Goal: Task Accomplishment & Management: Use online tool/utility

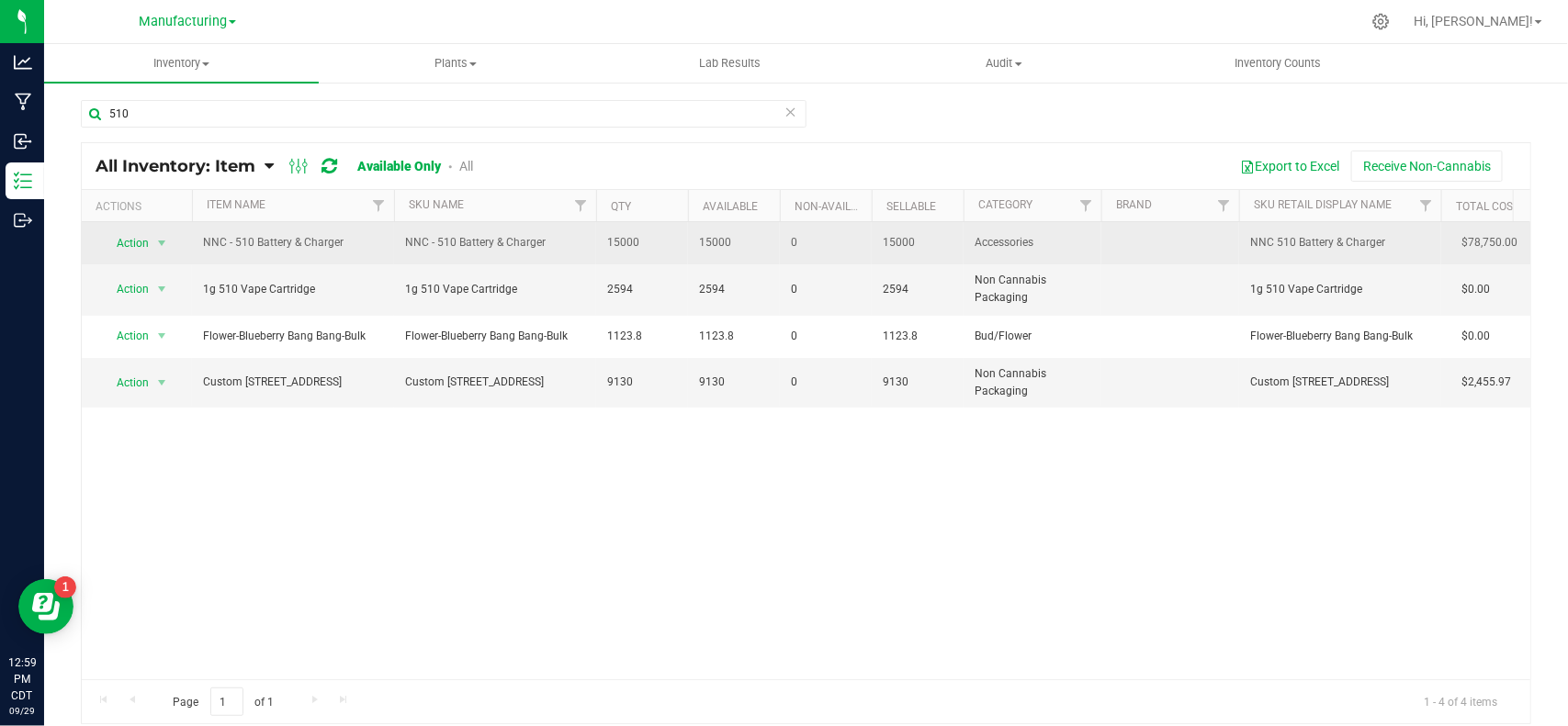
click at [644, 231] on td "15000" at bounding box center [642, 243] width 91 height 42
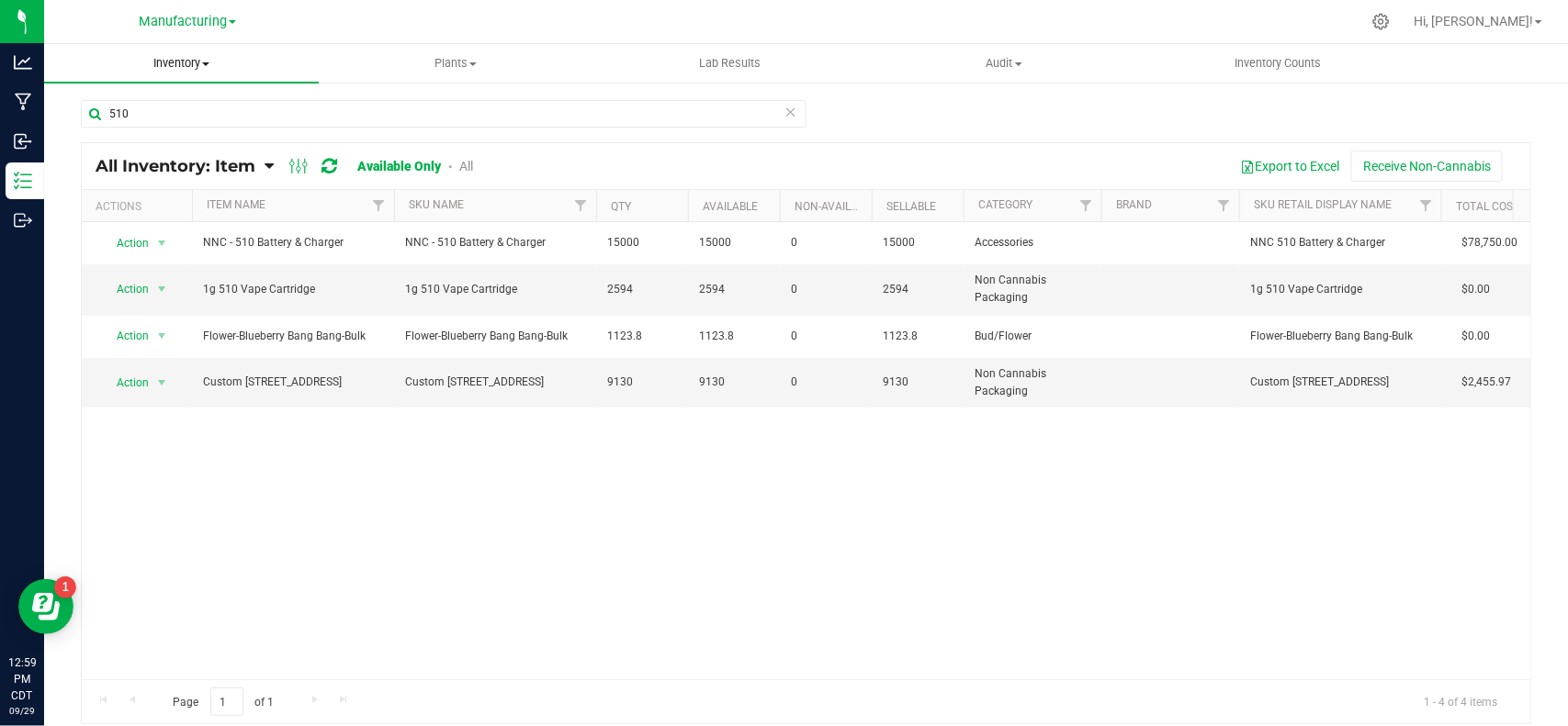
click at [198, 57] on span "Inventory" at bounding box center [181, 63] width 274 height 17
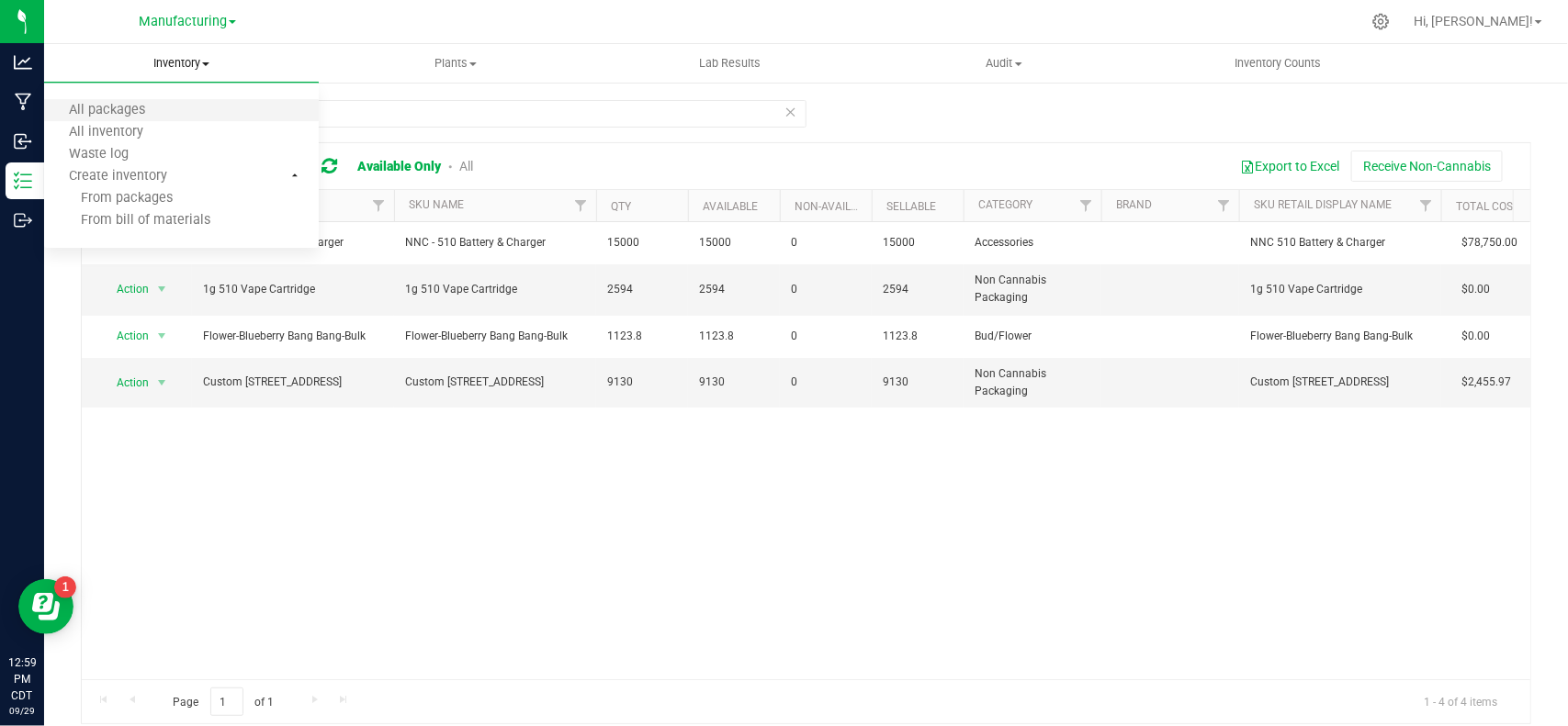
click at [177, 110] on li "All packages" at bounding box center [181, 111] width 274 height 22
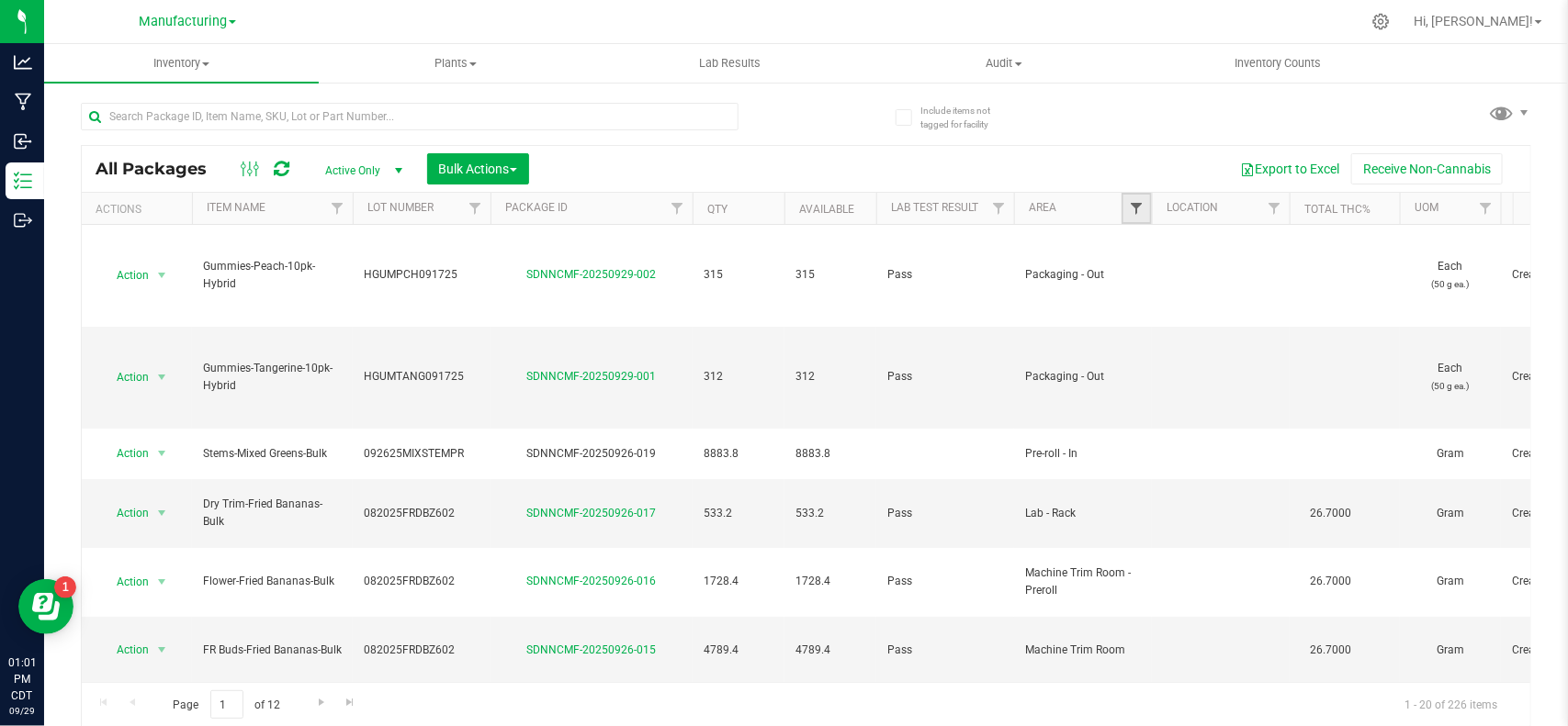
click at [1131, 202] on span "Filter" at bounding box center [1136, 209] width 15 height 15
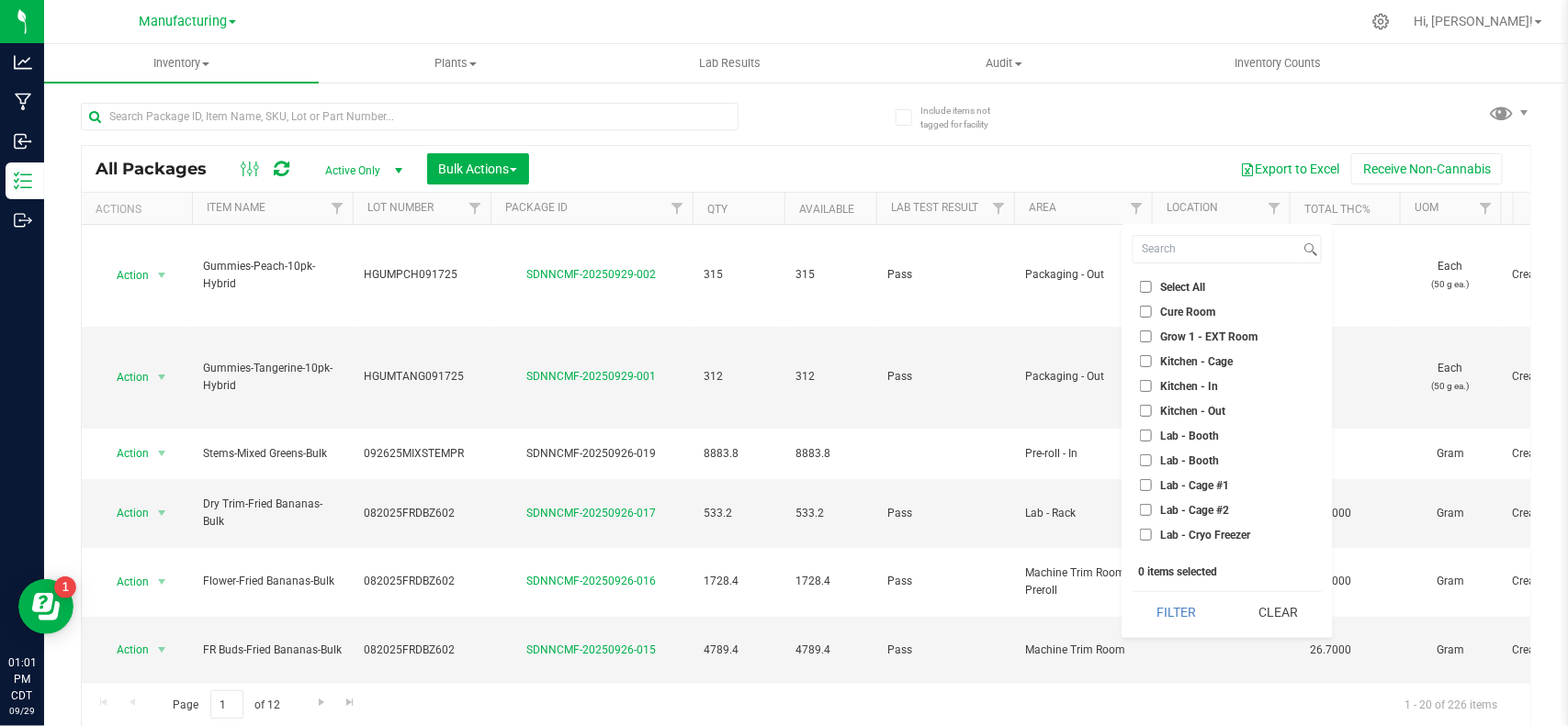
click at [1149, 305] on li "Cure Room" at bounding box center [1226, 312] width 189 height 20
click at [1145, 315] on input "Cure Room" at bounding box center [1145, 312] width 12 height 12
checkbox input "true"
click at [1160, 615] on button "Filter" at bounding box center [1176, 612] width 88 height 40
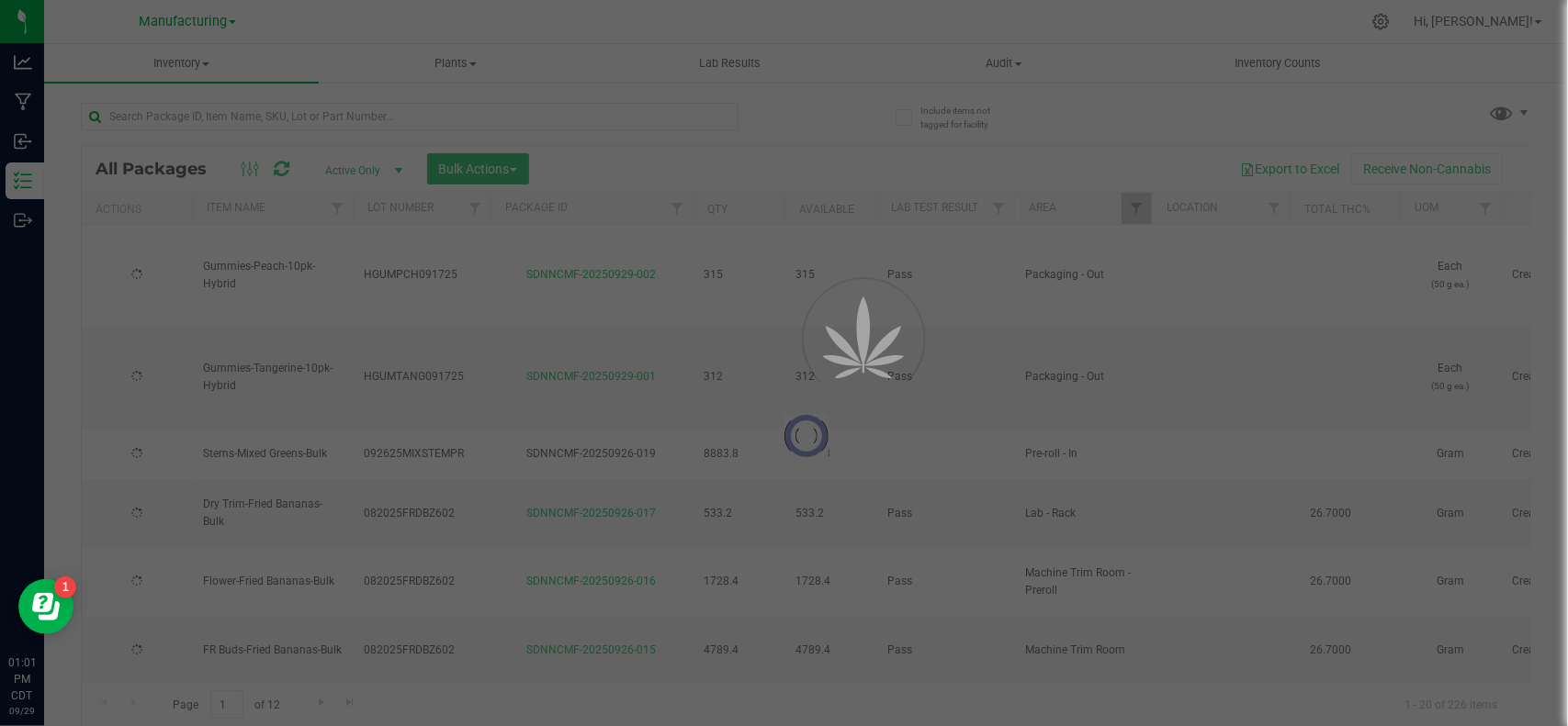
type input "[DATE]"
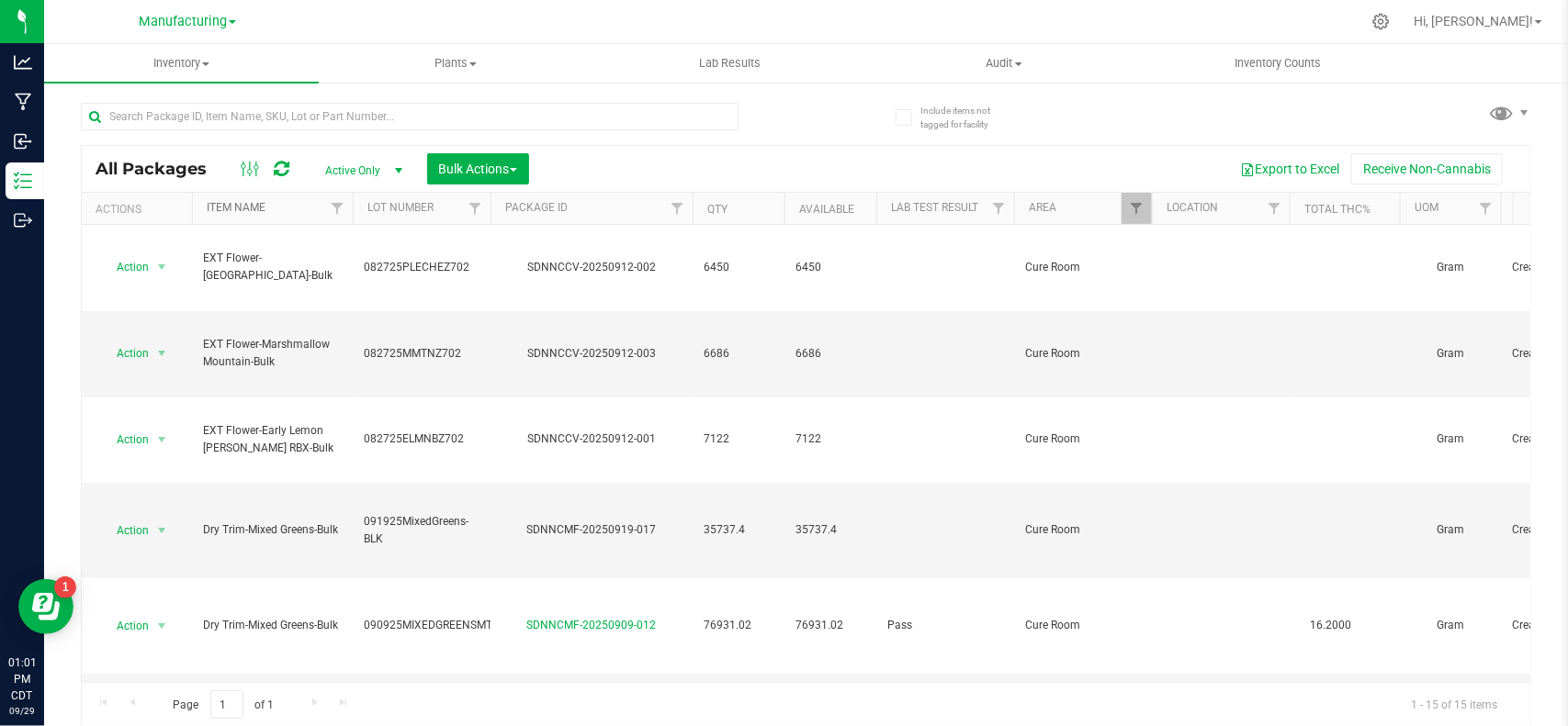
click at [261, 204] on link "Item Name" at bounding box center [235, 208] width 59 height 13
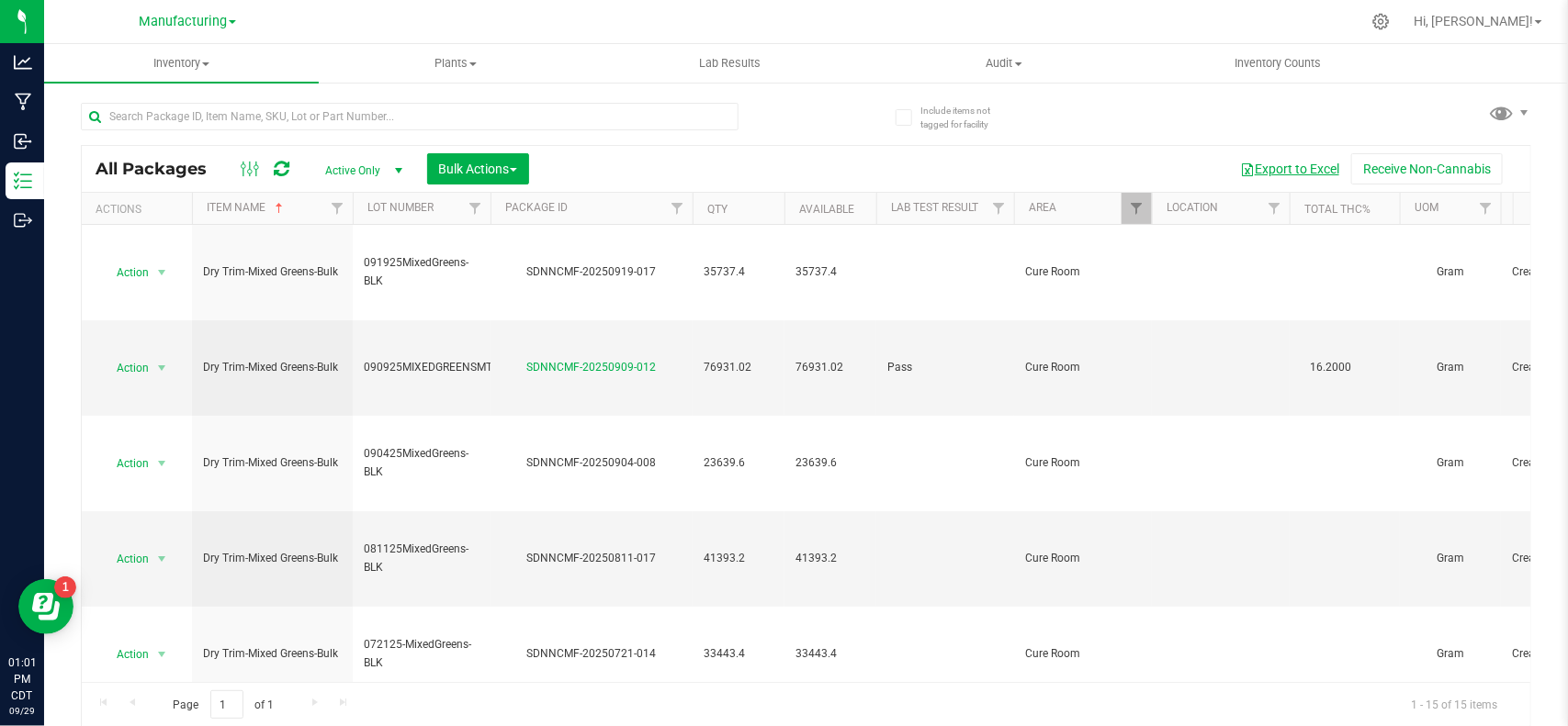
click at [1267, 171] on button "Export to Excel" at bounding box center [1290, 168] width 123 height 31
click at [199, 62] on span "Inventory" at bounding box center [181, 63] width 274 height 17
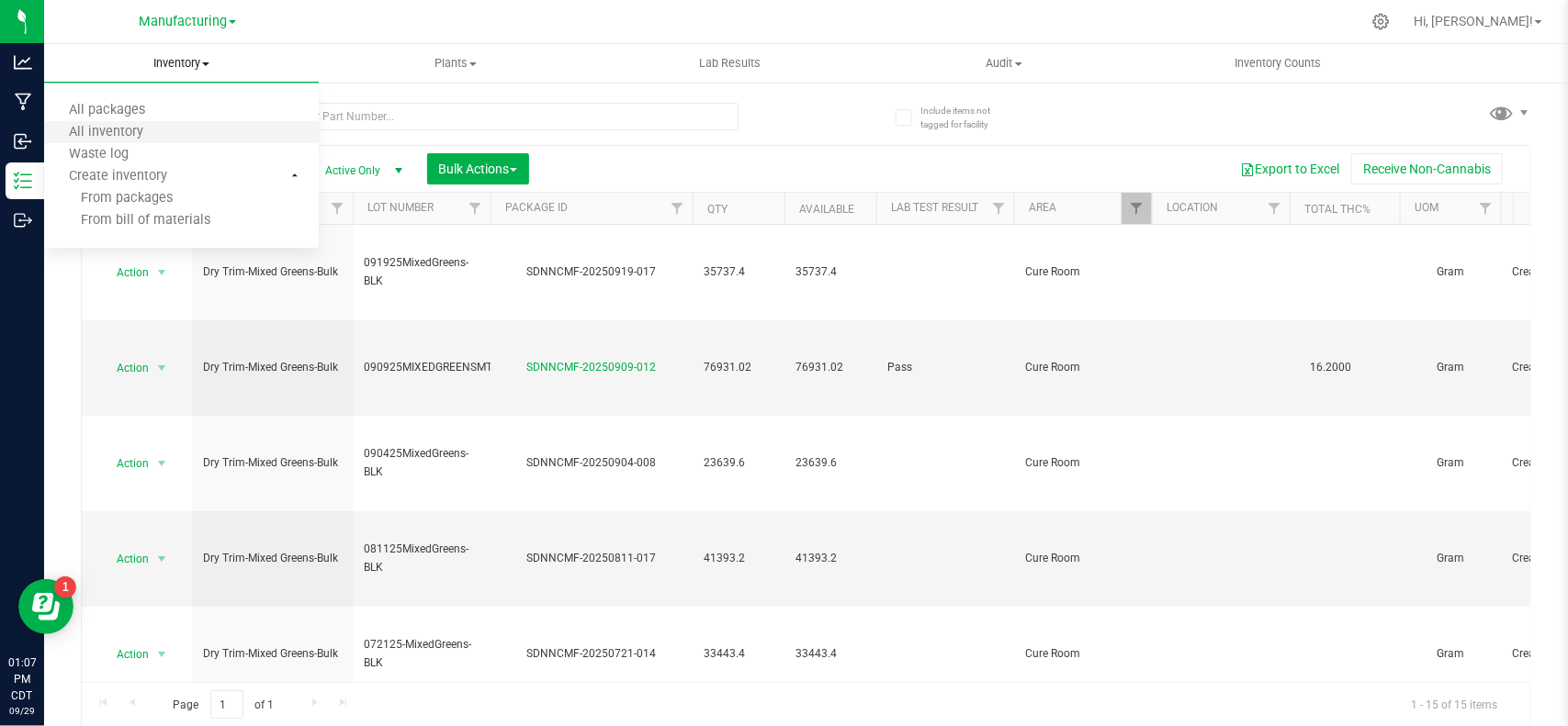
click at [172, 122] on li "All inventory" at bounding box center [181, 133] width 274 height 22
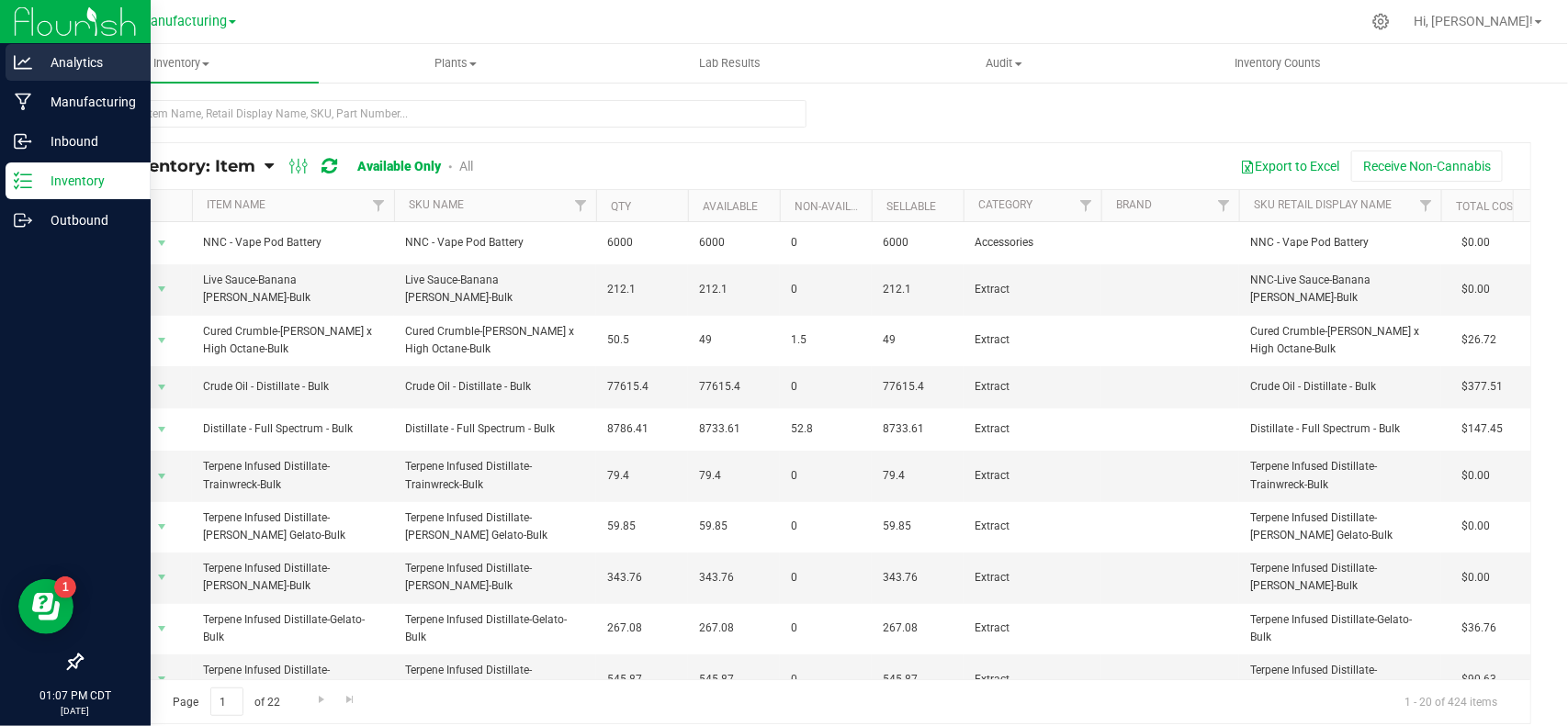
click at [38, 69] on p "Analytics" at bounding box center [87, 63] width 110 height 22
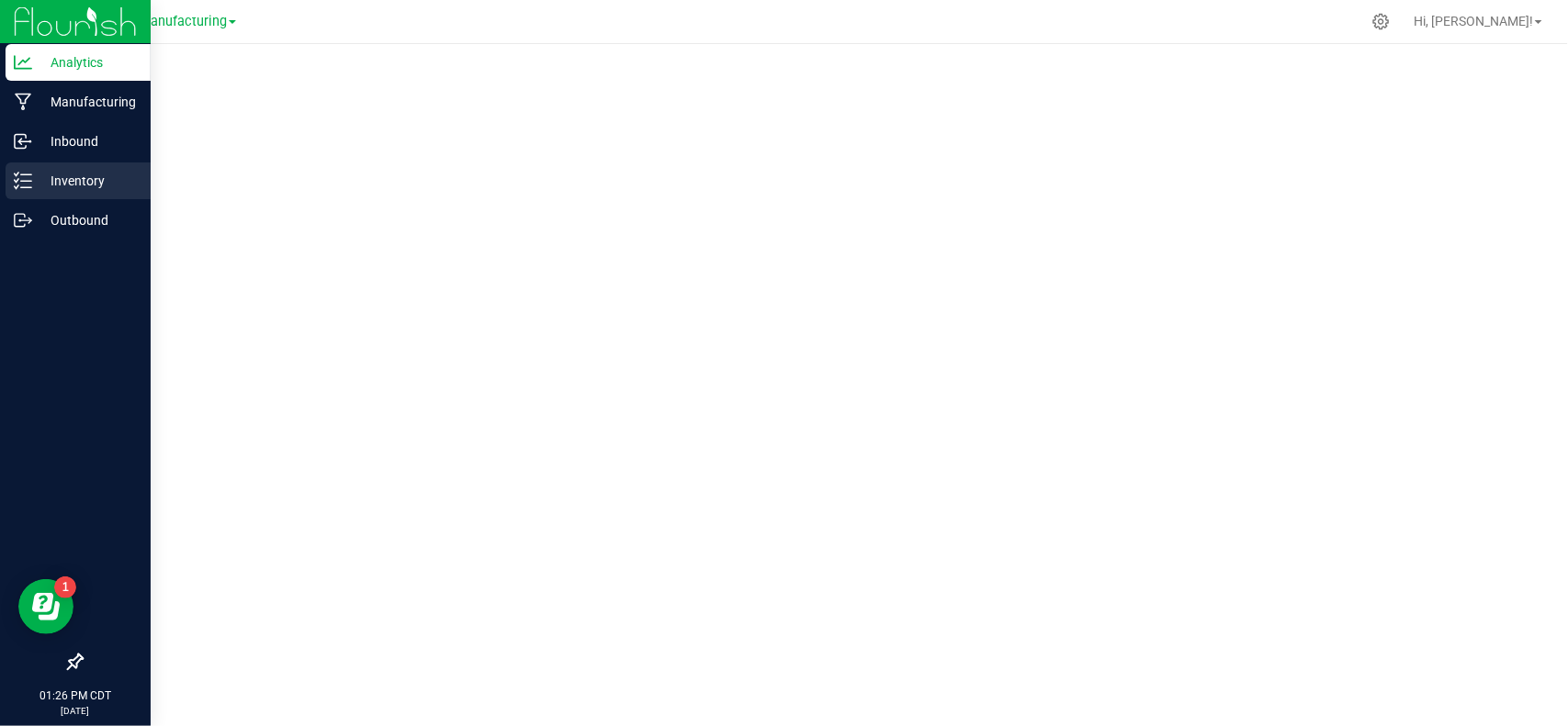
click at [46, 186] on p "Inventory" at bounding box center [87, 181] width 110 height 22
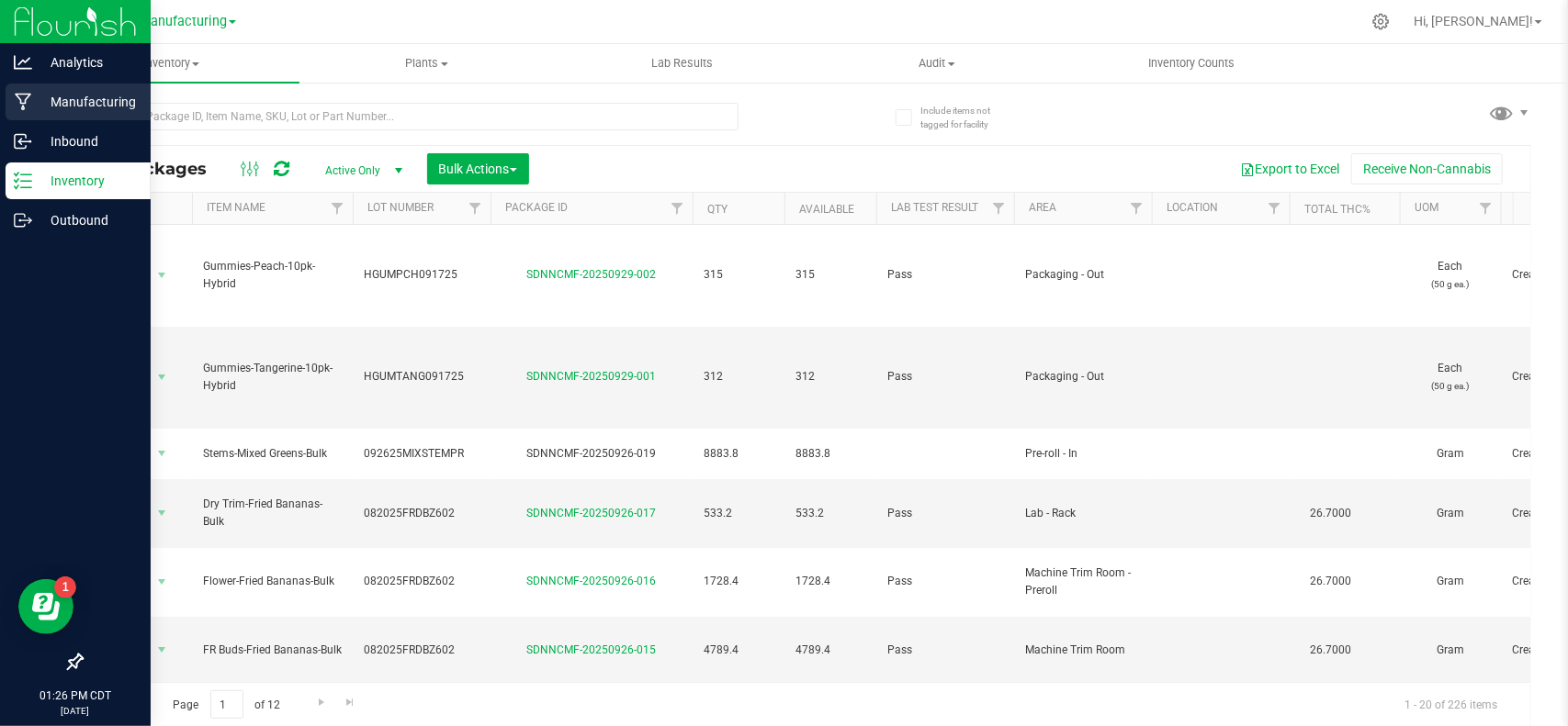
click at [16, 96] on icon at bounding box center [23, 102] width 18 height 19
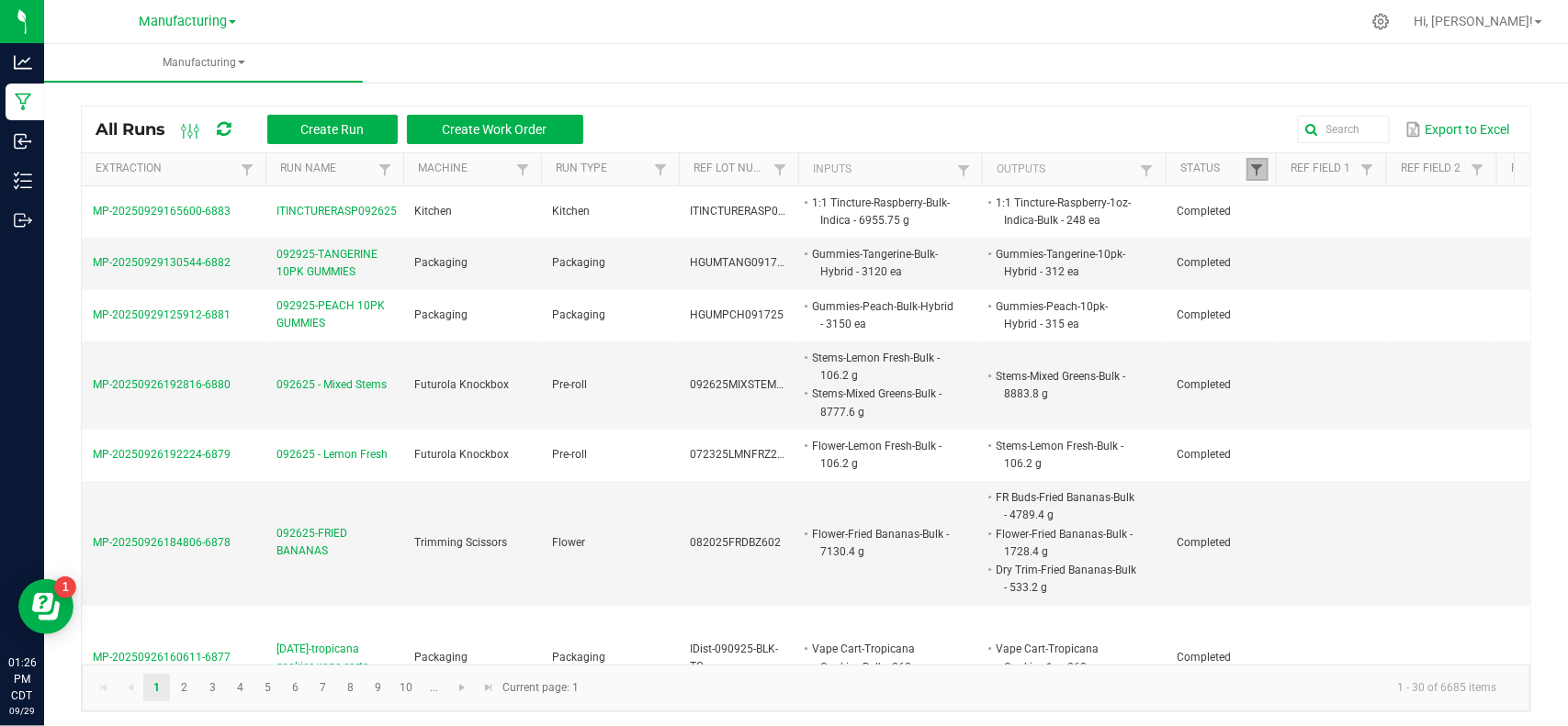
click at [1250, 162] on span at bounding box center [1257, 170] width 15 height 15
click at [1286, 268] on li "Completed" at bounding box center [1347, 271] width 178 height 24
checkbox input "false"
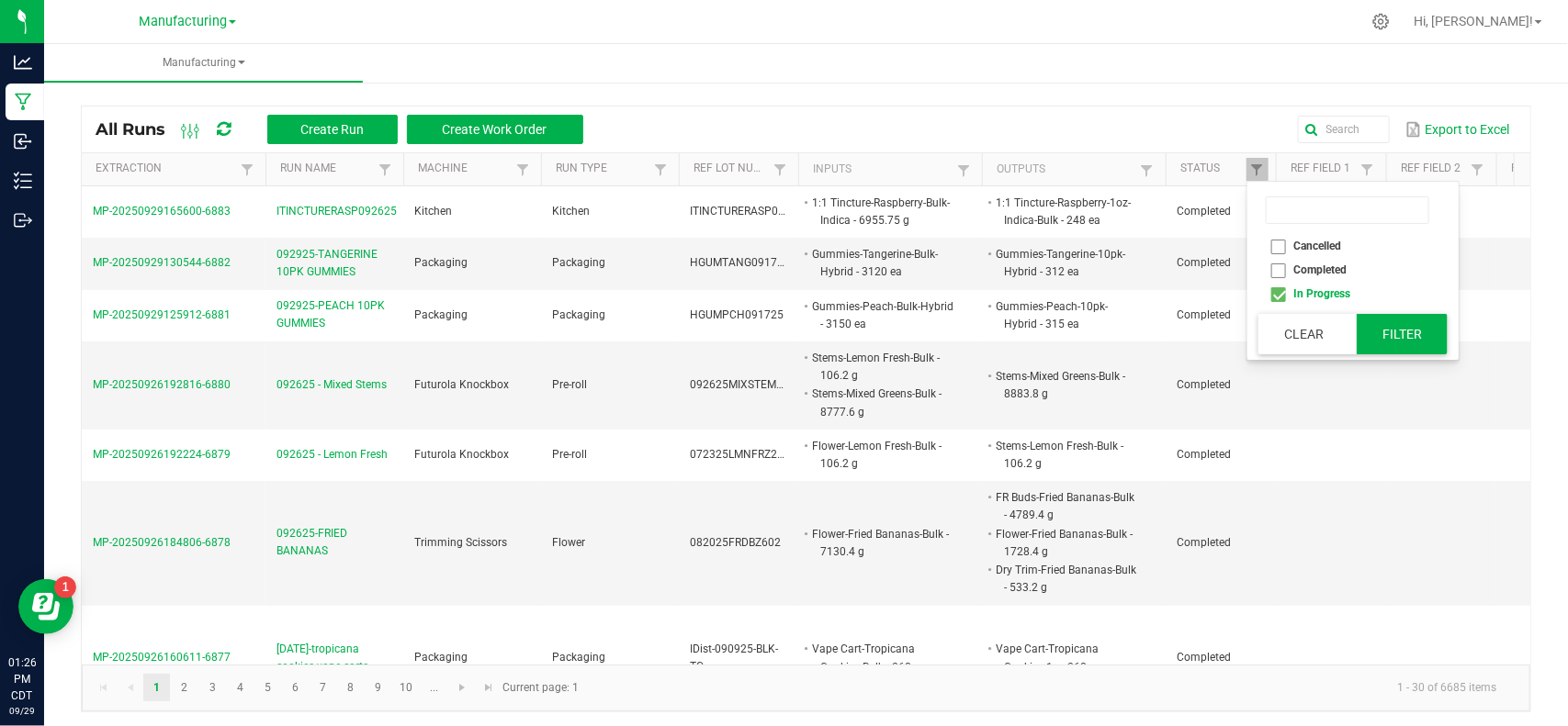
click at [1396, 328] on button "Filter" at bounding box center [1403, 334] width 91 height 40
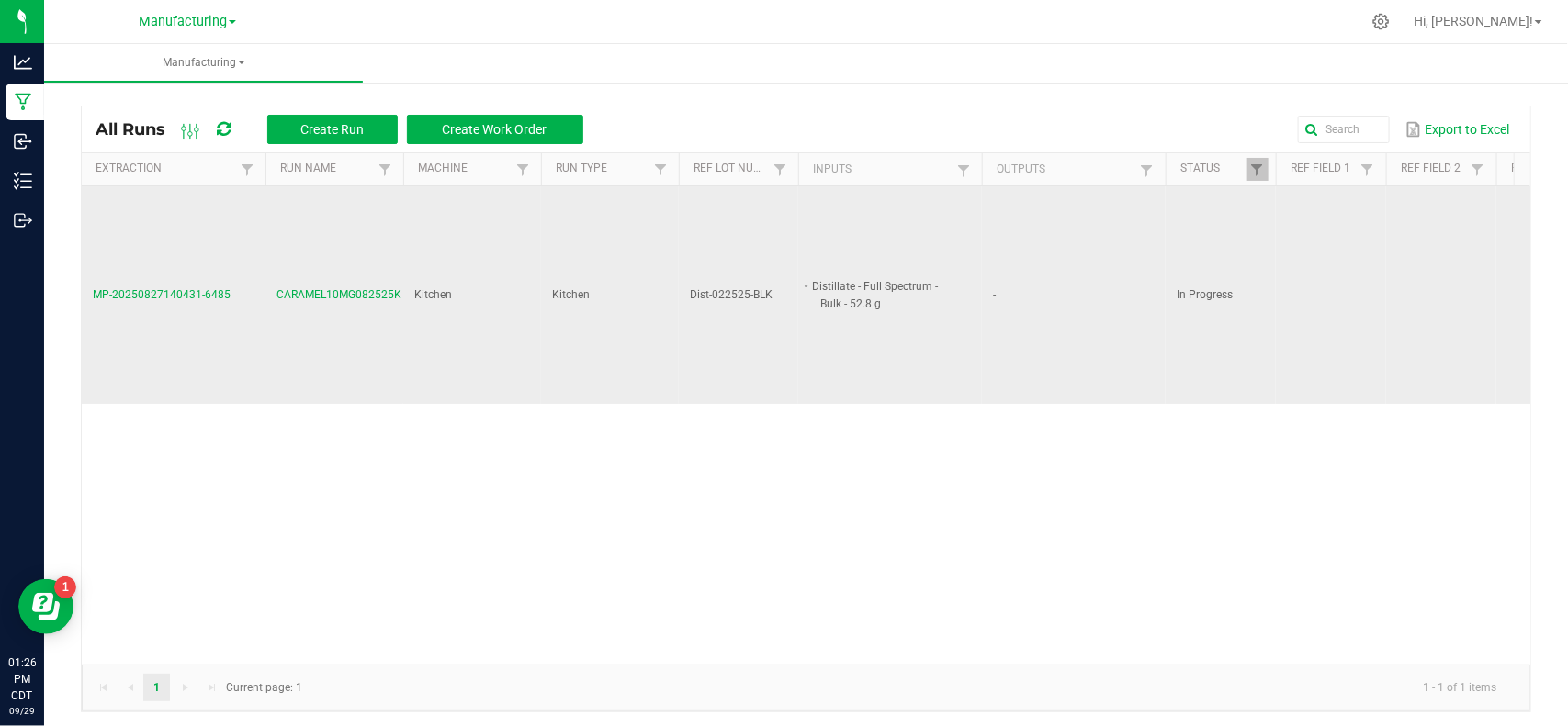
click at [209, 288] on span "MP-20250827140431-6485" at bounding box center [161, 295] width 138 height 13
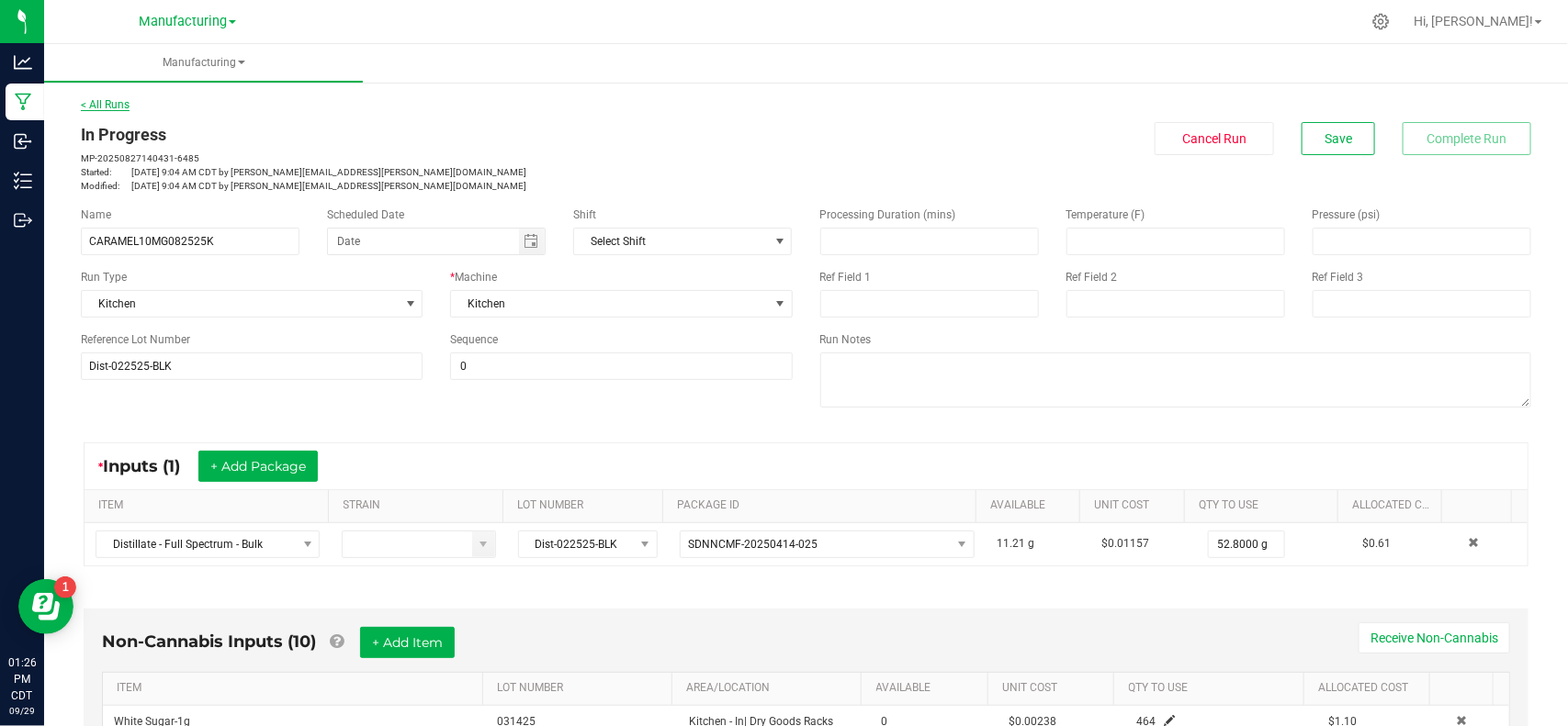
click at [103, 103] on link "< All Runs" at bounding box center [105, 105] width 49 height 13
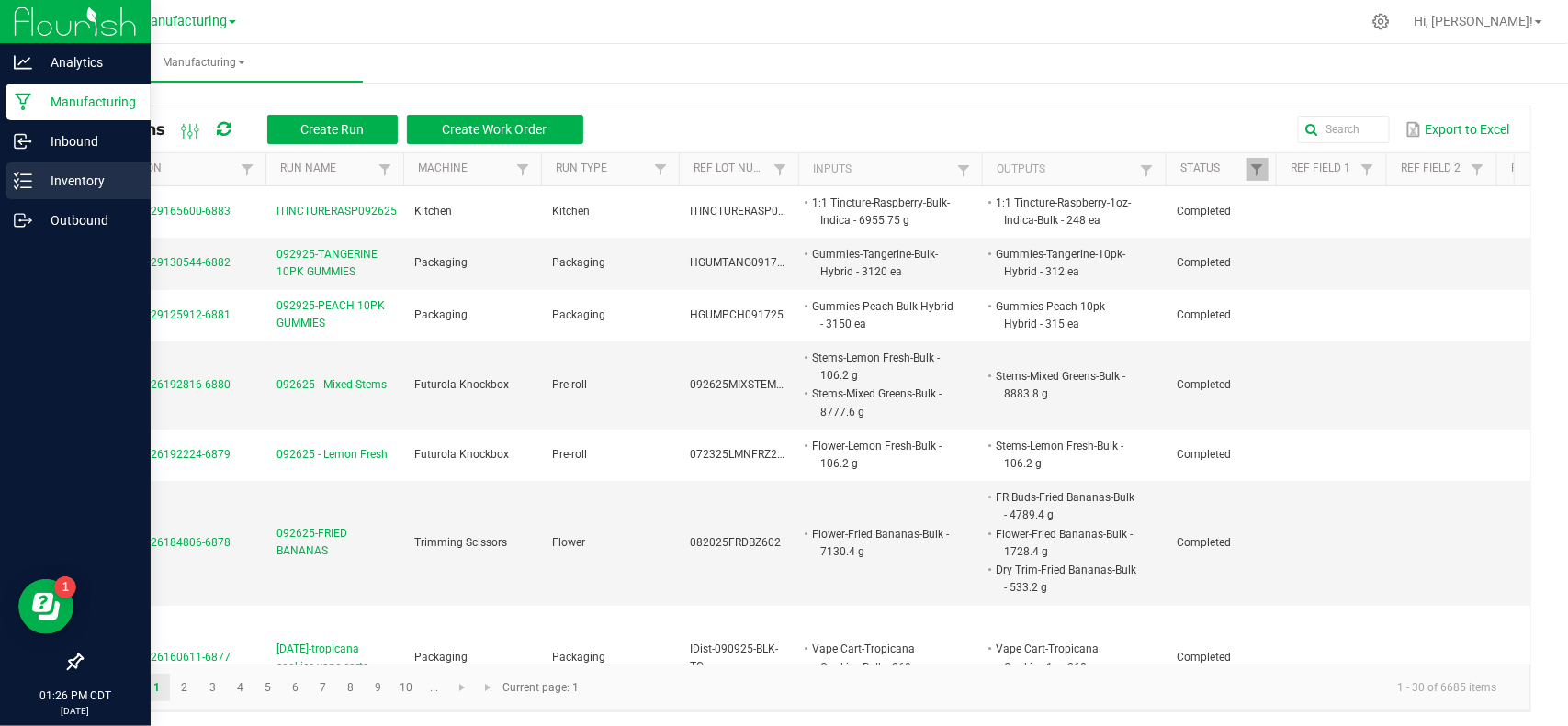
click at [33, 176] on p "Inventory" at bounding box center [87, 181] width 110 height 22
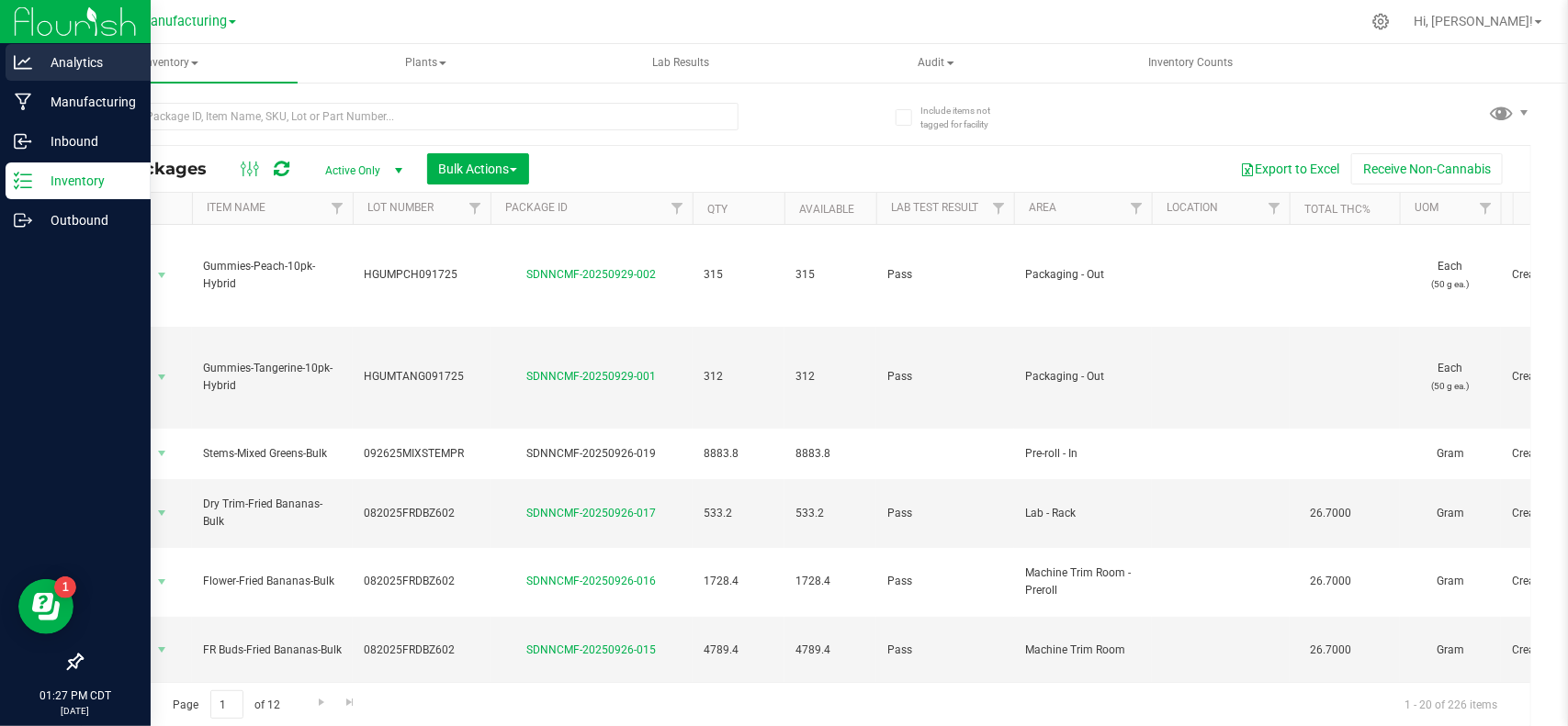
click at [38, 56] on p "Analytics" at bounding box center [87, 63] width 110 height 22
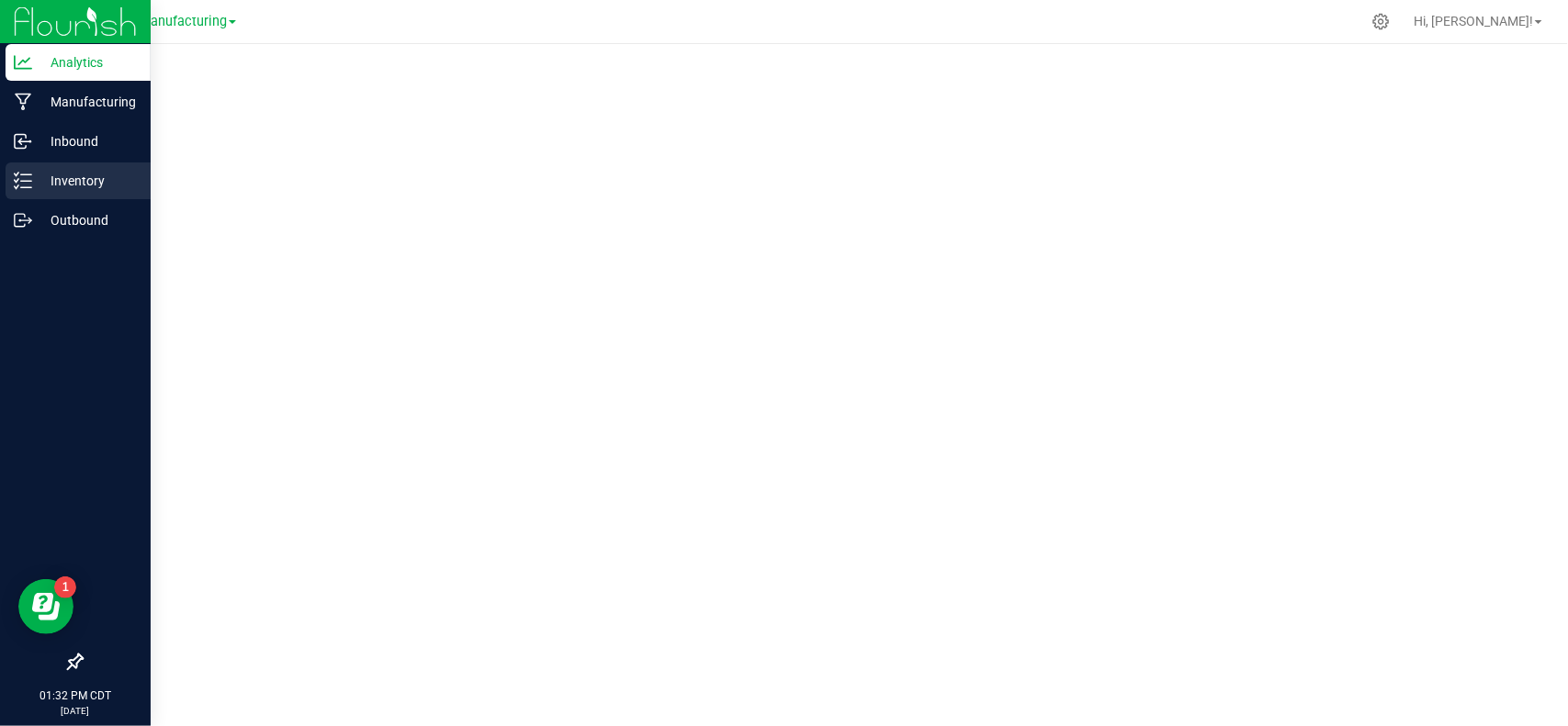
click at [24, 167] on div "Inventory" at bounding box center [77, 180] width 145 height 36
